Goal: Task Accomplishment & Management: Manage account settings

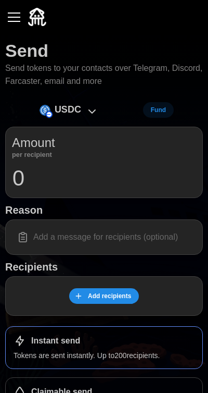
click at [15, 18] on div "button" at bounding box center [14, 17] width 12 height 1
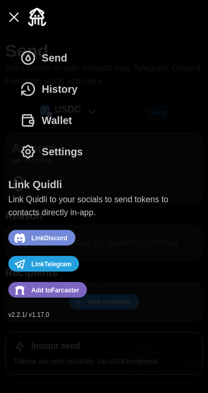
click at [49, 115] on span "Wallet" at bounding box center [57, 120] width 30 height 30
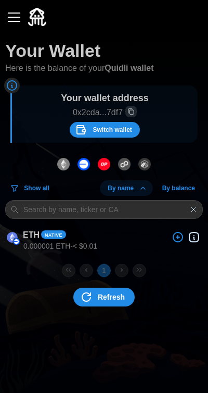
click at [119, 132] on span "Switch wallet" at bounding box center [112, 129] width 39 height 15
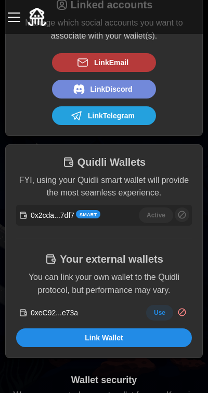
scroll to position [96, 0]
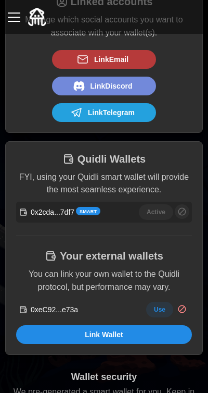
click at [165, 308] on span "Use" at bounding box center [159, 309] width 11 height 15
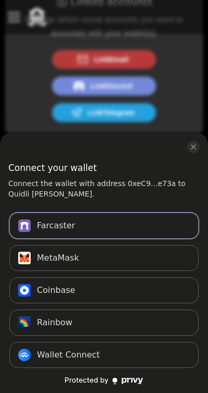
click at [168, 215] on button "Farcaster Connect" at bounding box center [103, 225] width 189 height 26
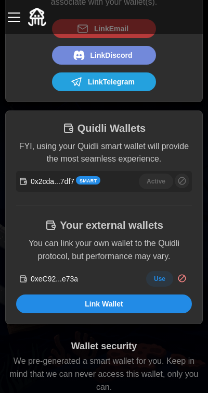
scroll to position [134, 0]
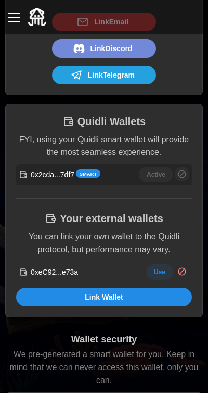
click at [166, 273] on button "Use" at bounding box center [159, 272] width 27 height 16
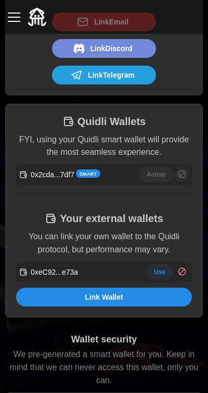
click at [11, 17] on div "button" at bounding box center [14, 17] width 12 height 1
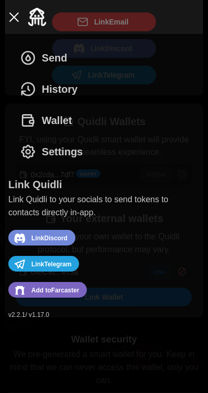
click at [45, 90] on span "History" at bounding box center [60, 89] width 36 height 30
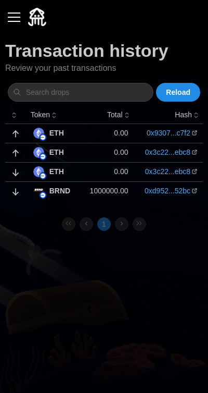
click at [11, 0] on div at bounding box center [104, 17] width 198 height 34
click at [172, 87] on span "Reload" at bounding box center [178, 92] width 24 height 18
